Goal: Find specific page/section: Find specific page/section

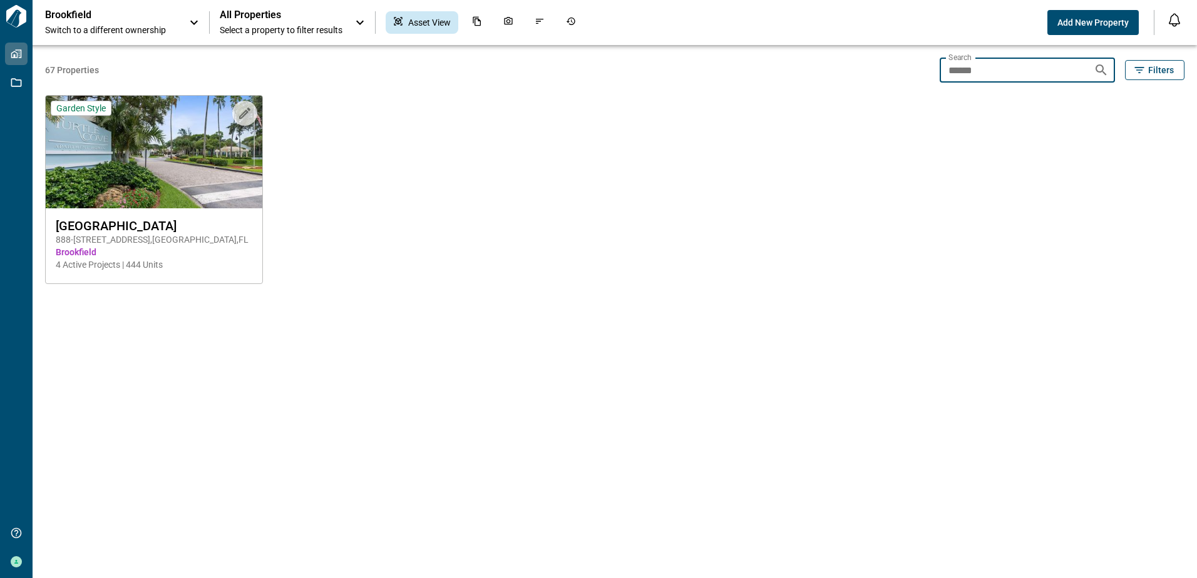
drag, startPoint x: 992, startPoint y: 66, endPoint x: 923, endPoint y: 77, distance: 69.8
click at [922, 76] on div "67 Properties Search ****** Search Filters Upload to Magic Folder Garden Style …" at bounding box center [614, 311] width 1139 height 533
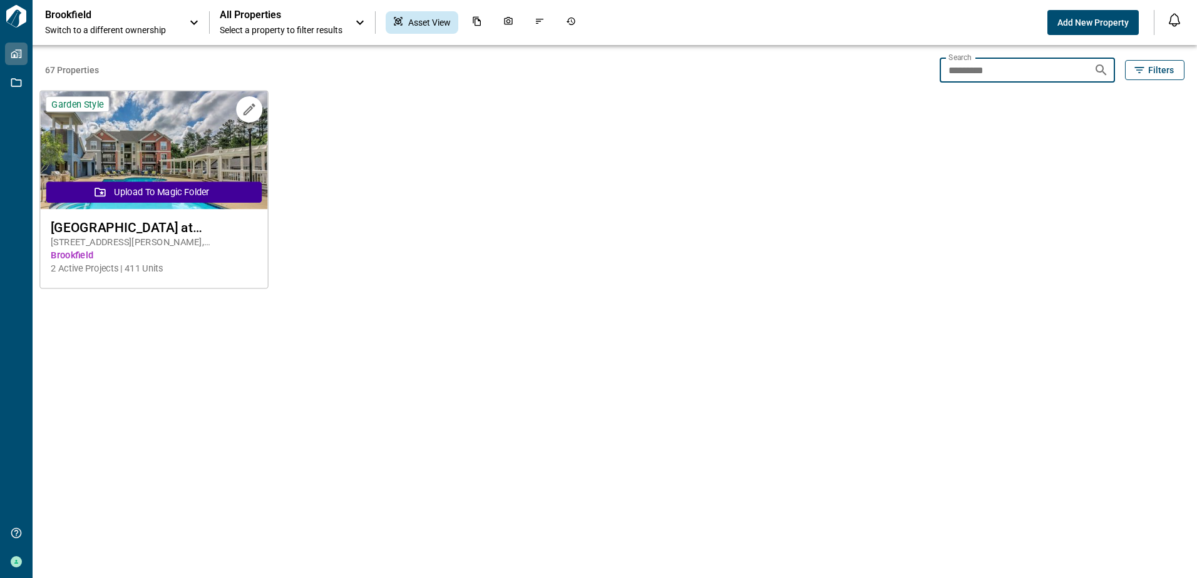
type input "*********"
click at [128, 180] on img at bounding box center [153, 150] width 227 height 118
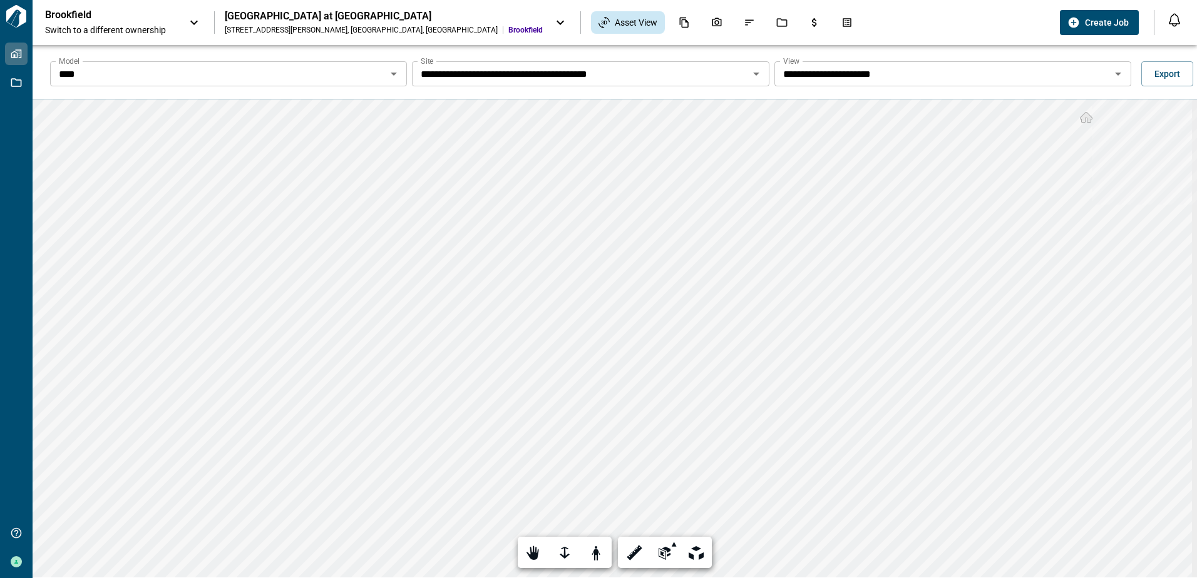
click at [392, 70] on icon "Open" at bounding box center [393, 73] width 15 height 15
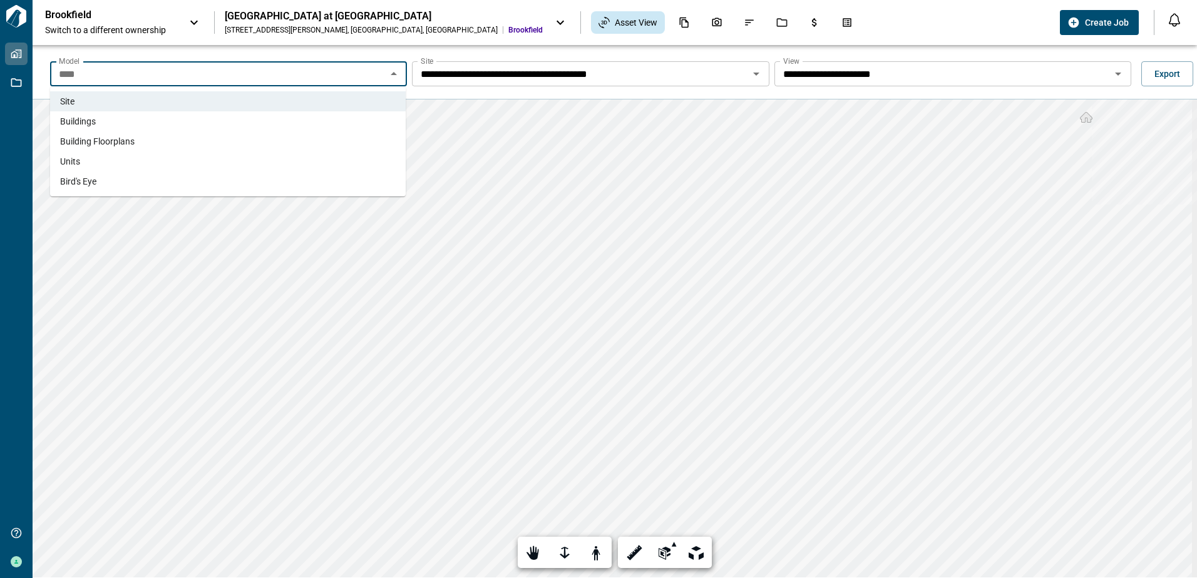
click at [100, 120] on li "Buildings" at bounding box center [228, 121] width 356 height 20
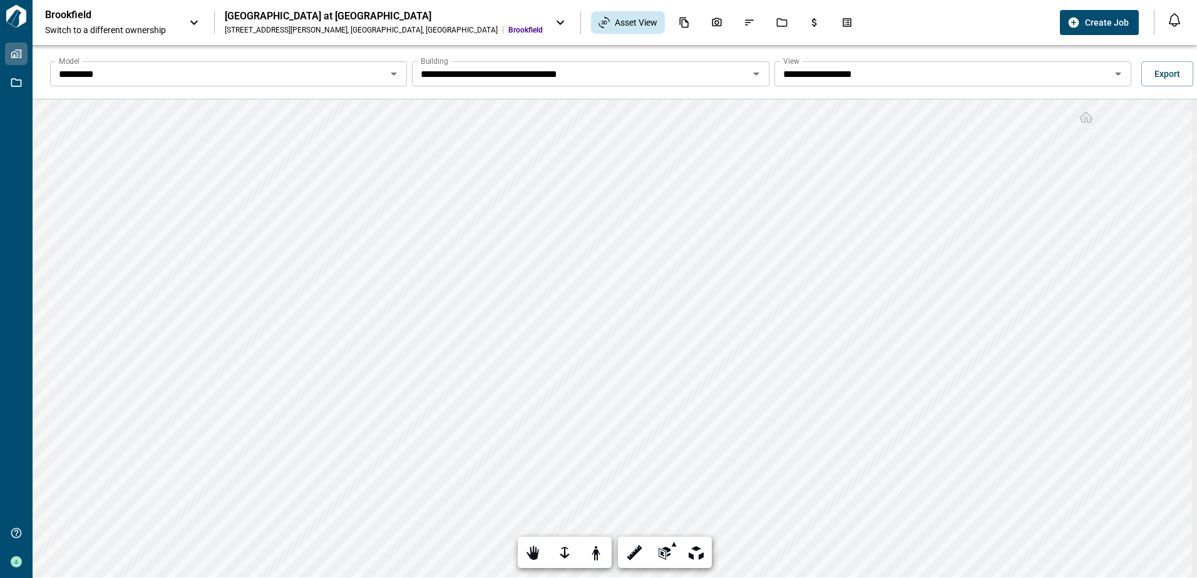
click at [160, 68] on input "*********" at bounding box center [218, 74] width 329 height 18
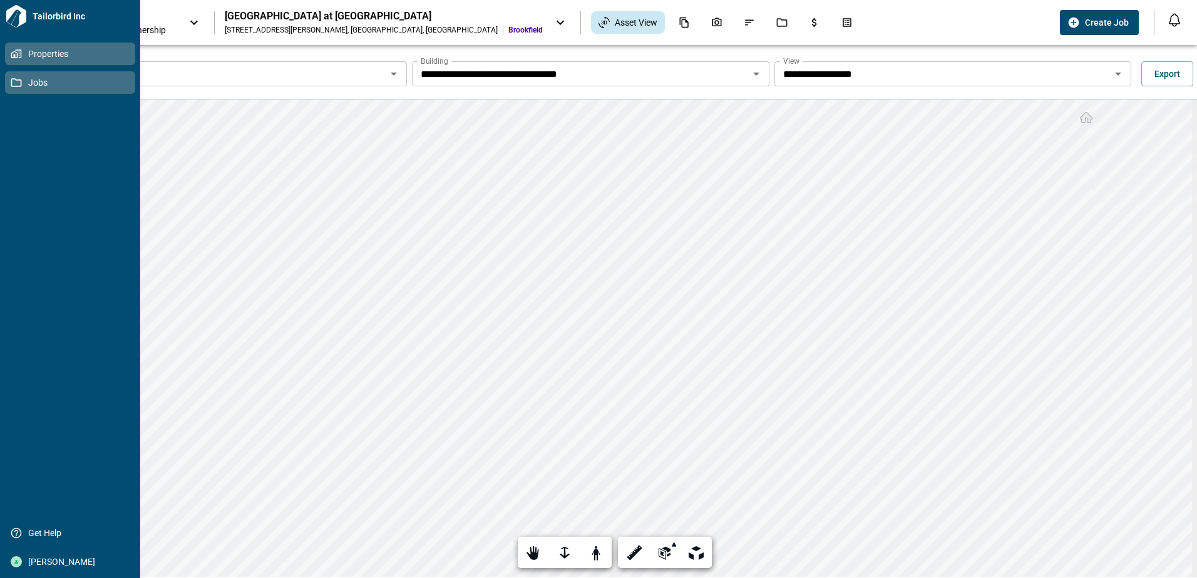
click at [9, 83] on link "Jobs" at bounding box center [70, 82] width 130 height 23
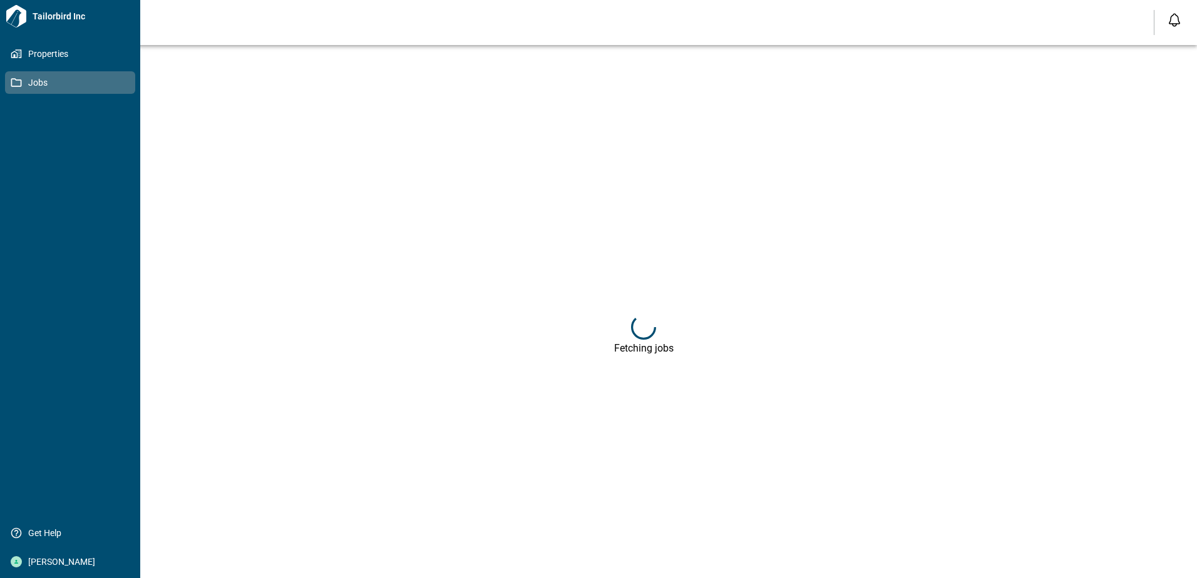
click at [32, 83] on span "Jobs" at bounding box center [72, 82] width 101 height 13
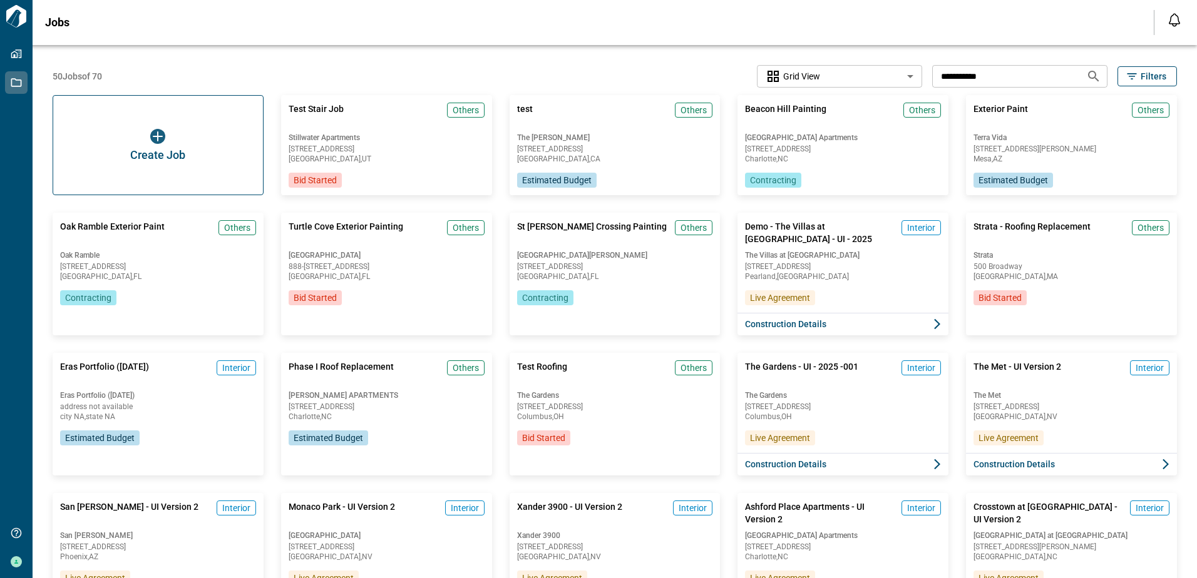
click at [1001, 76] on input "**********" at bounding box center [1004, 75] width 144 height 23
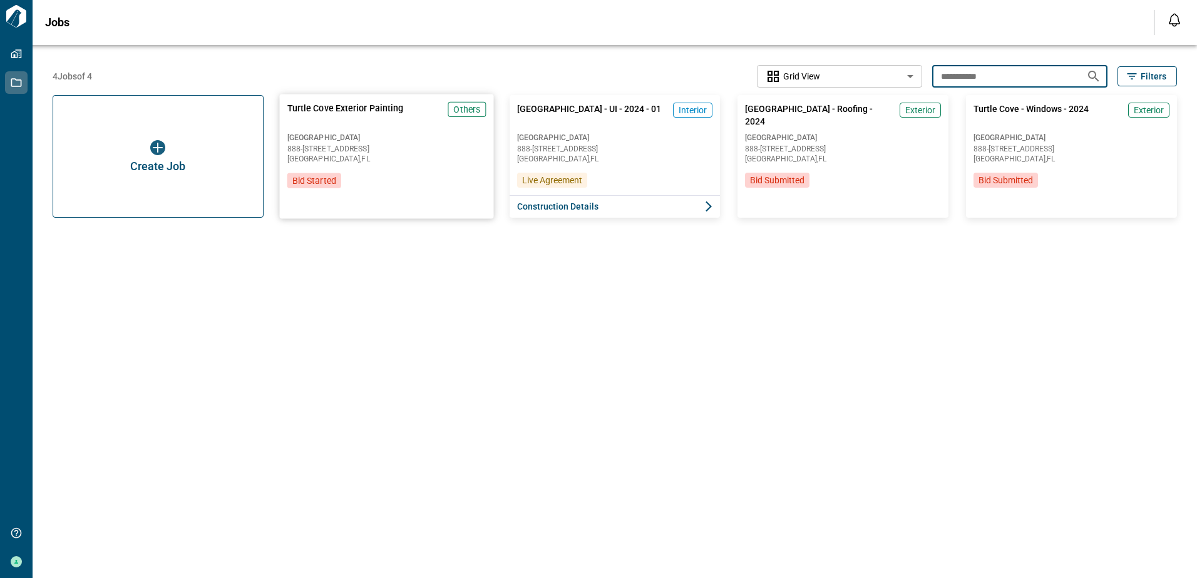
click at [375, 149] on span "888-[STREET_ADDRESS]" at bounding box center [386, 149] width 198 height 8
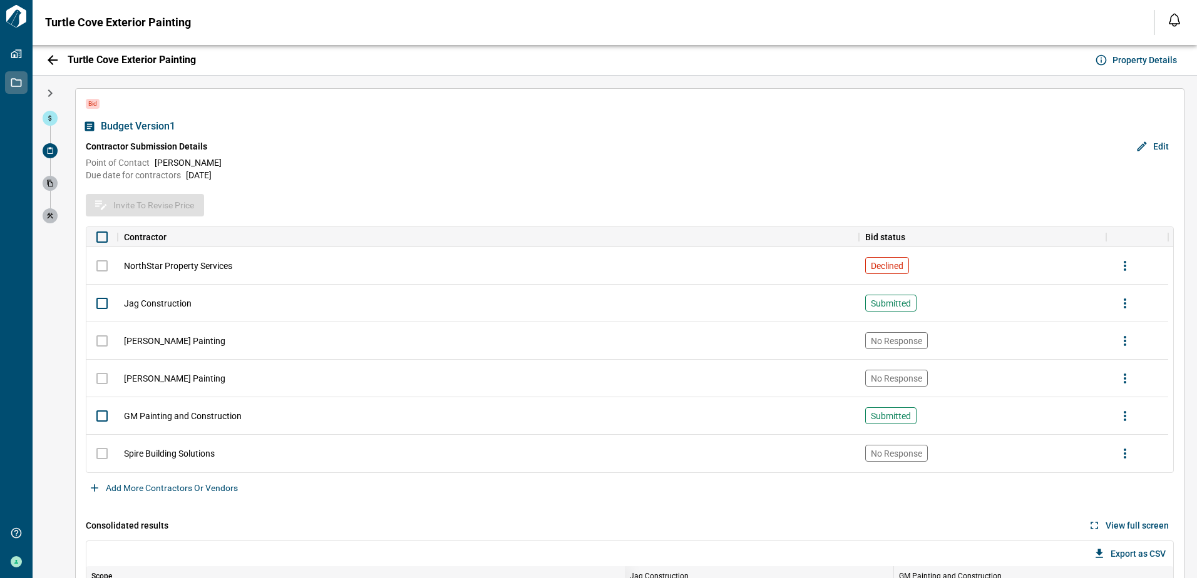
scroll to position [125, 0]
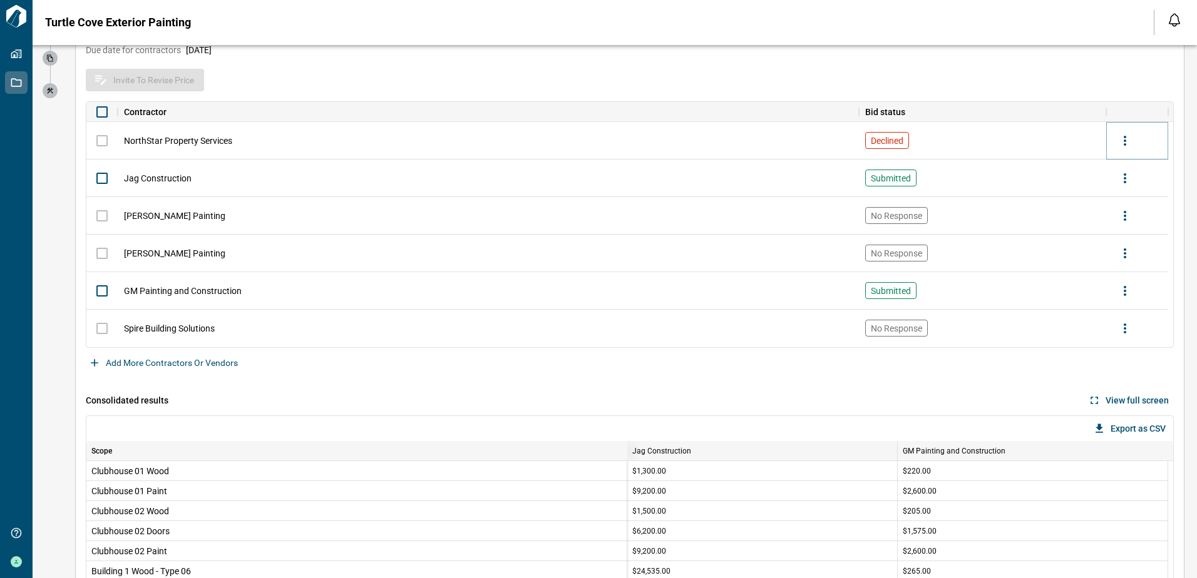
click at [1130, 141] on icon "more" at bounding box center [1124, 140] width 15 height 15
drag, startPoint x: 76, startPoint y: 223, endPoint x: 68, endPoint y: 187, distance: 37.8
click at [73, 217] on div at bounding box center [598, 289] width 1197 height 578
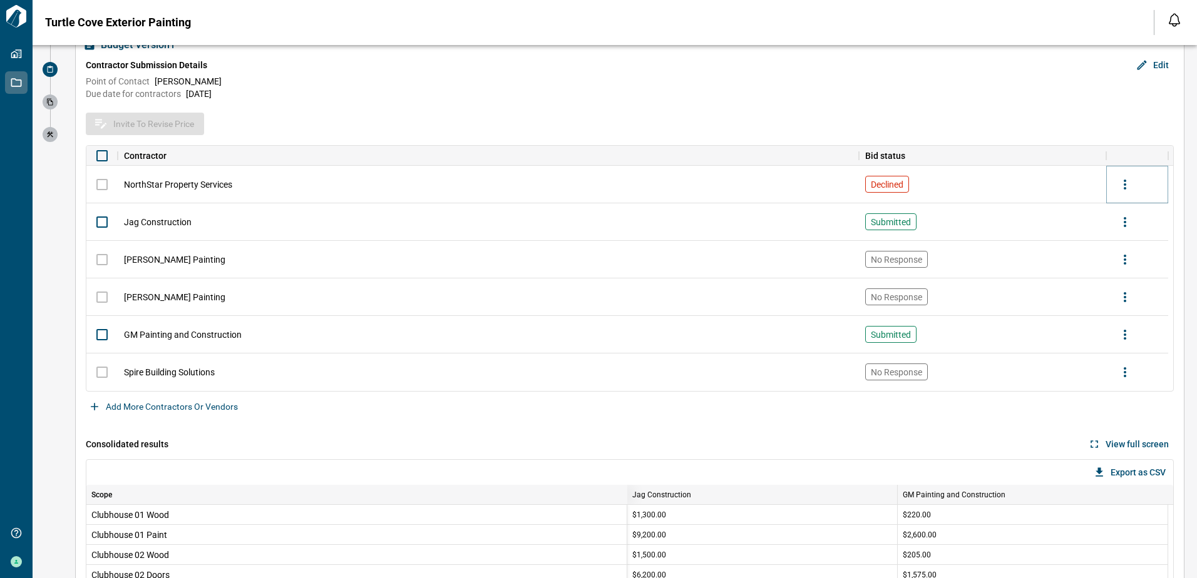
scroll to position [0, 0]
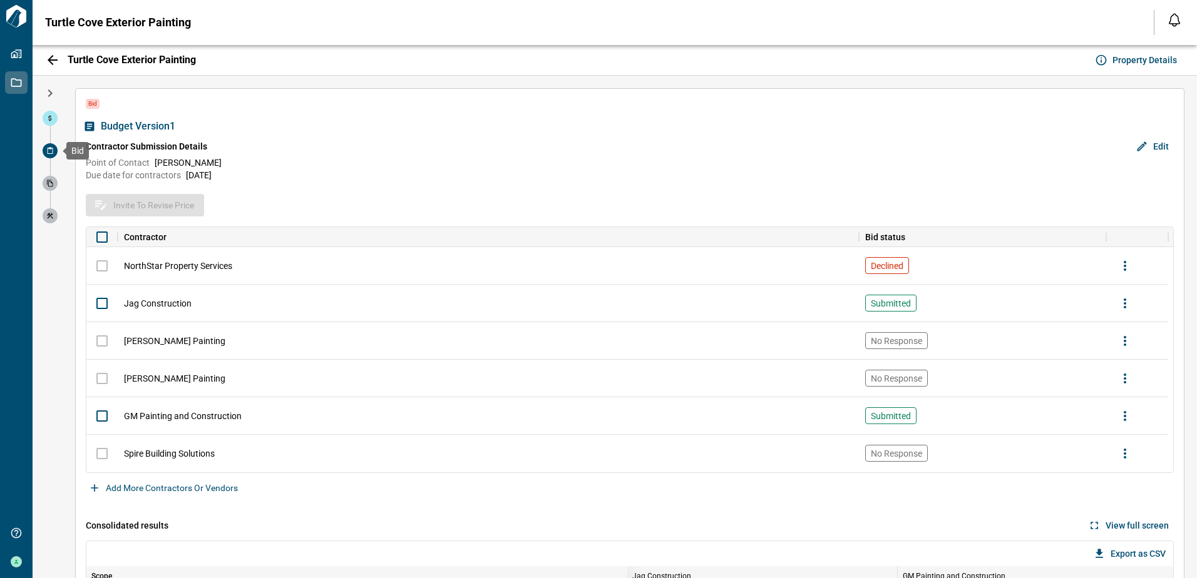
click at [53, 150] on span at bounding box center [50, 150] width 15 height 15
click at [52, 152] on icon at bounding box center [50, 151] width 8 height 8
click at [46, 149] on span at bounding box center [50, 150] width 15 height 15
click at [49, 155] on span at bounding box center [50, 150] width 15 height 15
click at [53, 56] on icon "button" at bounding box center [53, 60] width 10 height 10
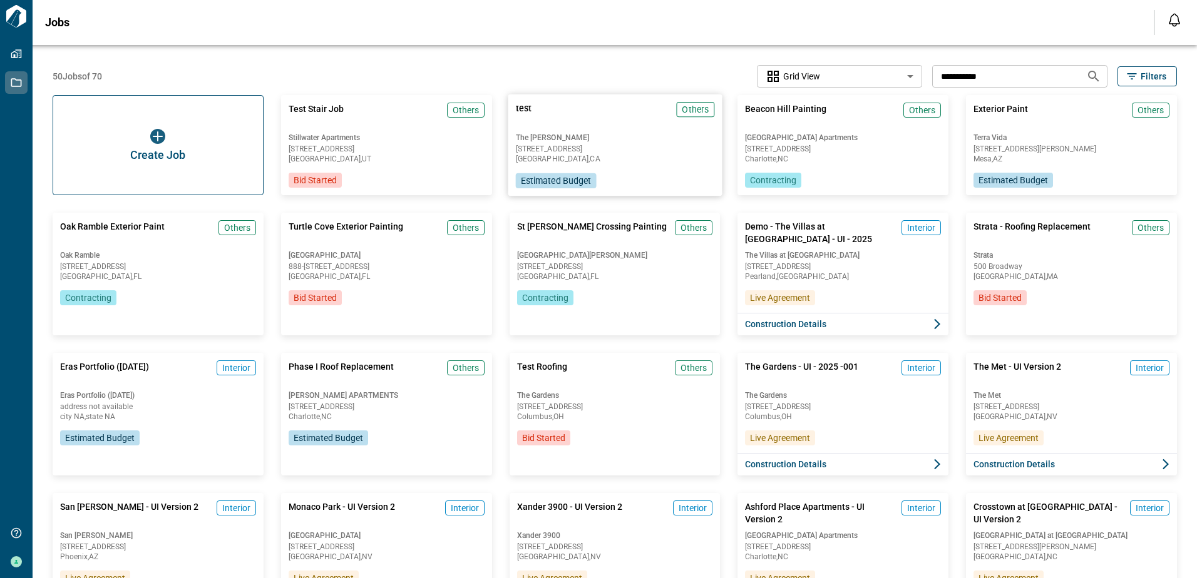
click at [591, 150] on span "[STREET_ADDRESS]" at bounding box center [614, 149] width 198 height 8
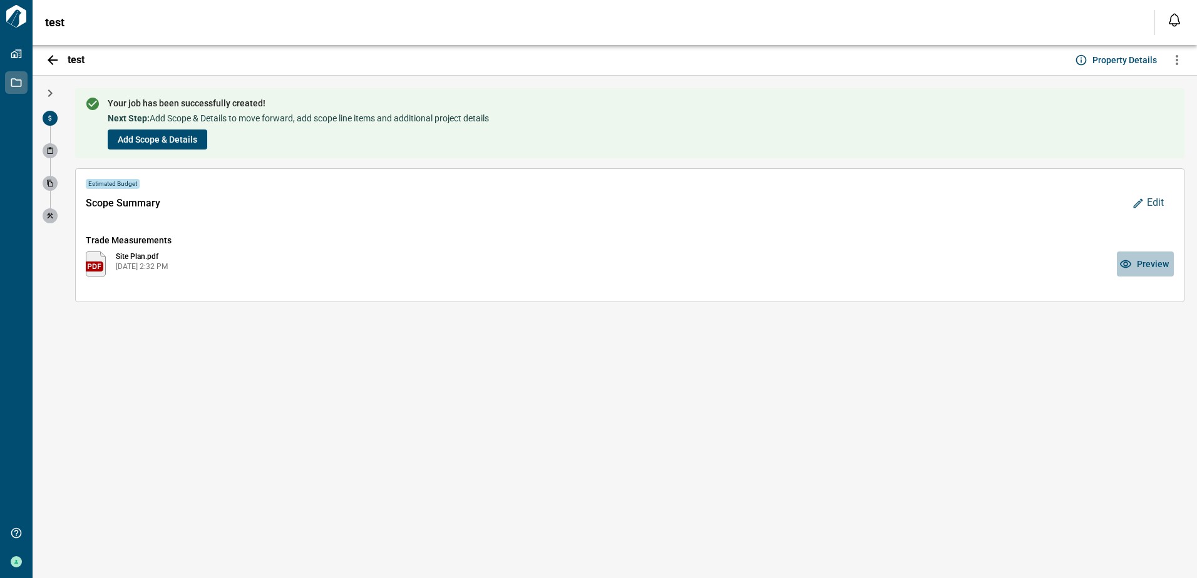
click at [1161, 262] on span "Preview" at bounding box center [1153, 264] width 32 height 13
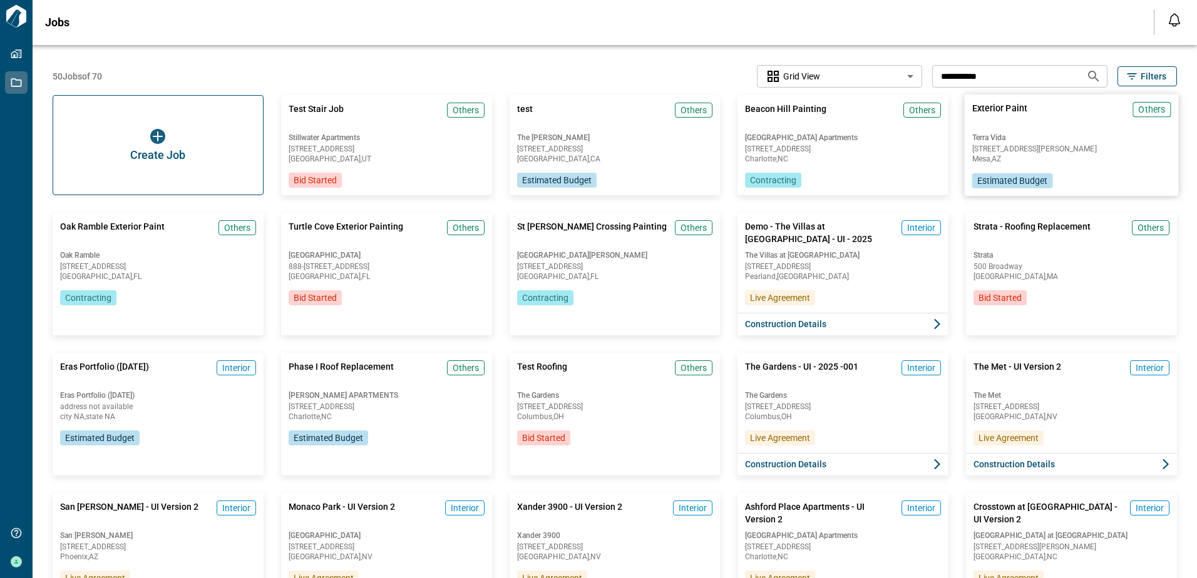
click at [1017, 126] on span "Exterior Paint" at bounding box center [999, 115] width 55 height 26
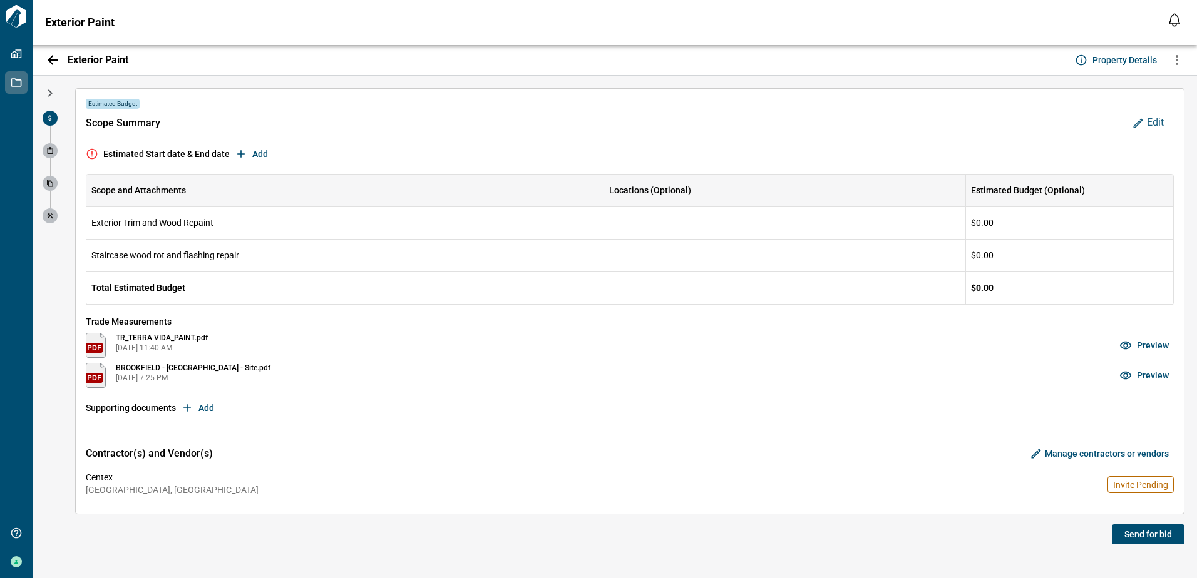
click at [1156, 342] on span "Preview" at bounding box center [1153, 345] width 32 height 13
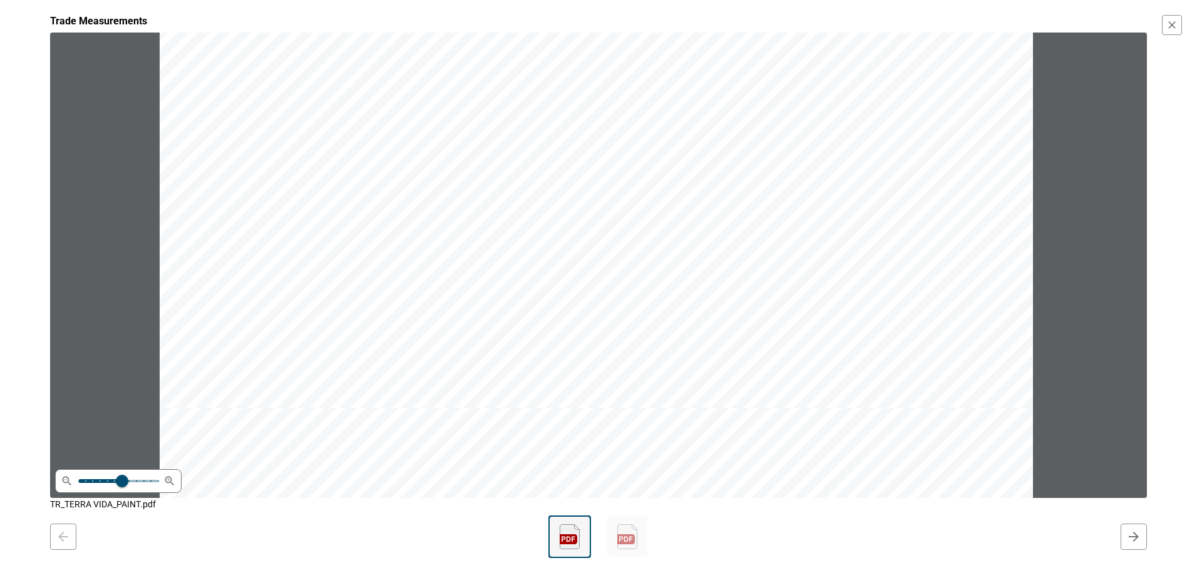
scroll to position [188, 0]
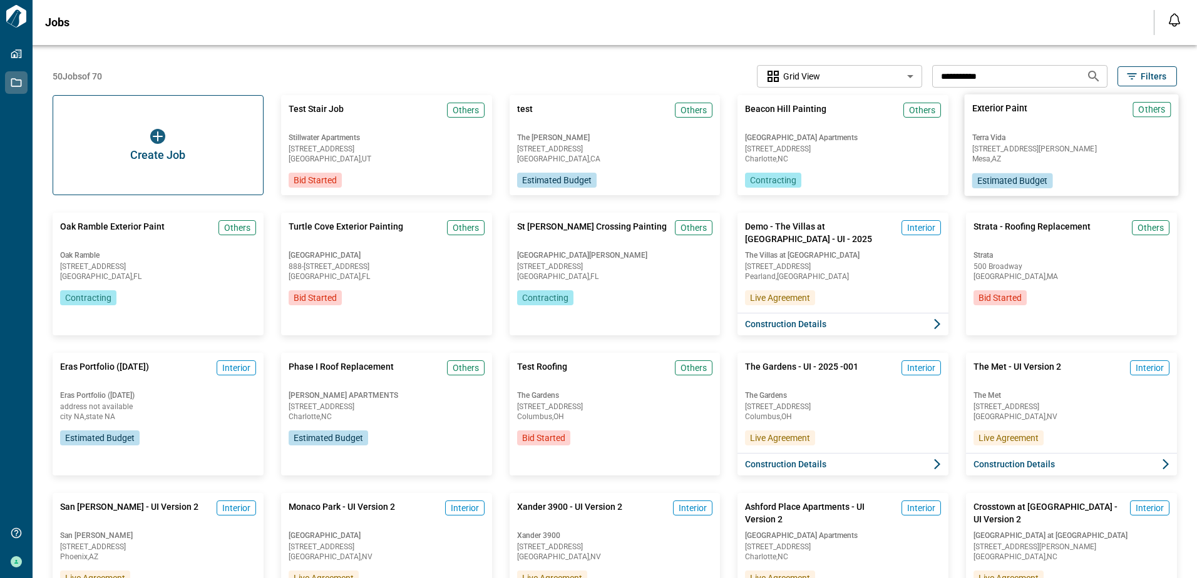
click at [1025, 130] on div "Exterior Paint Others Terra Vida [STREET_ADDRESS][PERSON_NAME] Estimated Budget" at bounding box center [1072, 145] width 214 height 101
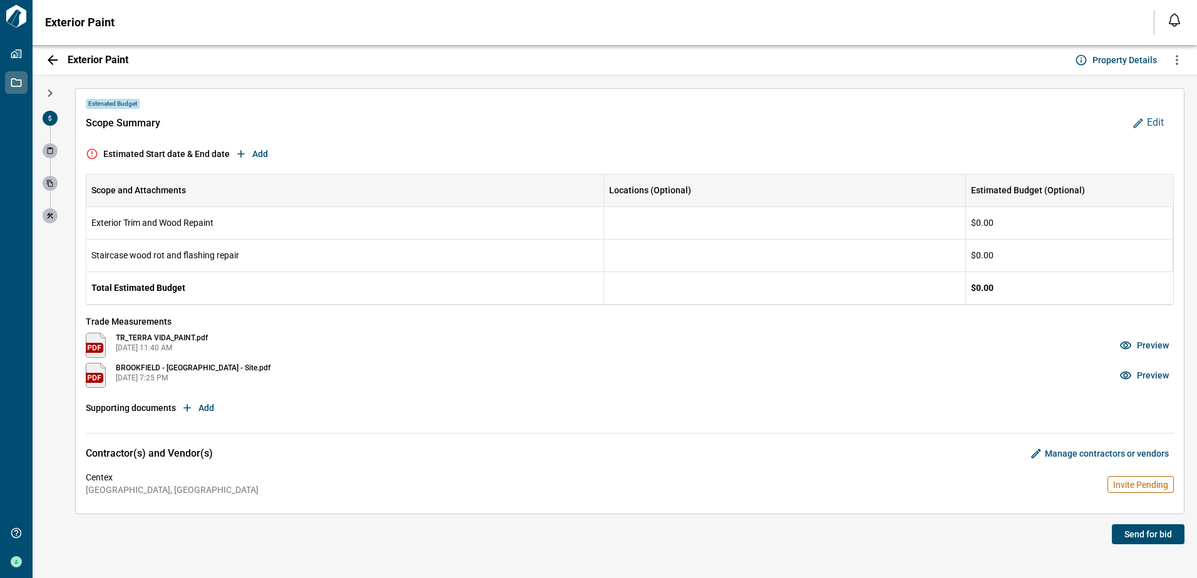
click at [1153, 376] on span "Preview" at bounding box center [1153, 375] width 32 height 13
